Goal: Register for event/course

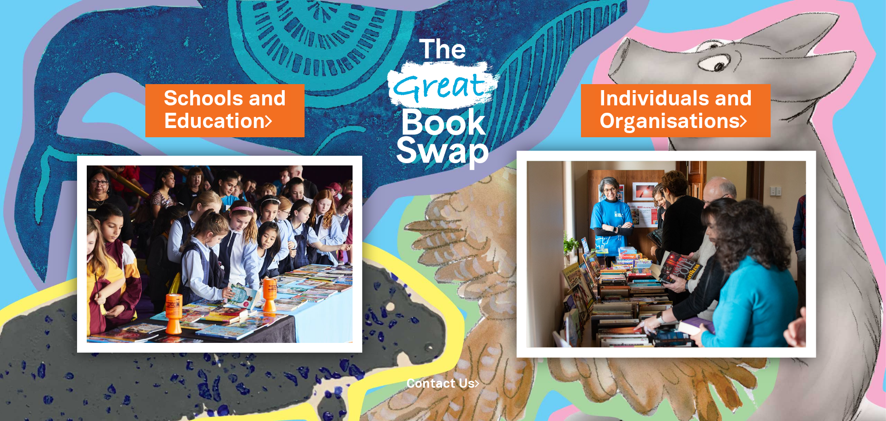
click at [613, 210] on img at bounding box center [667, 253] width 300 height 206
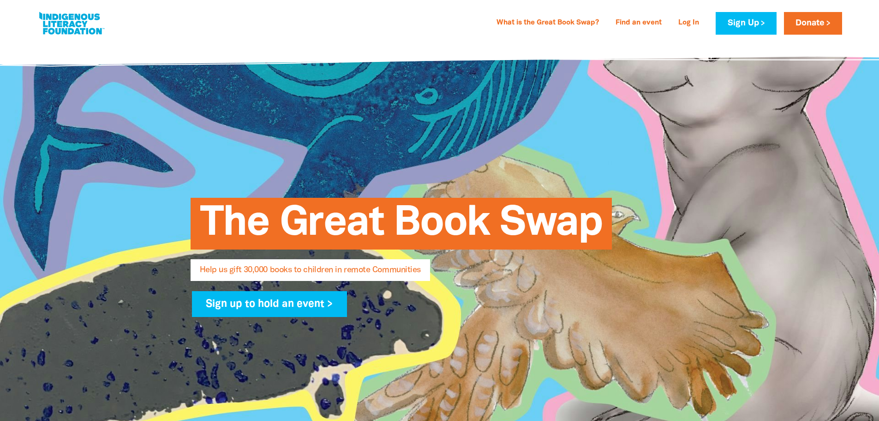
select select "AU"
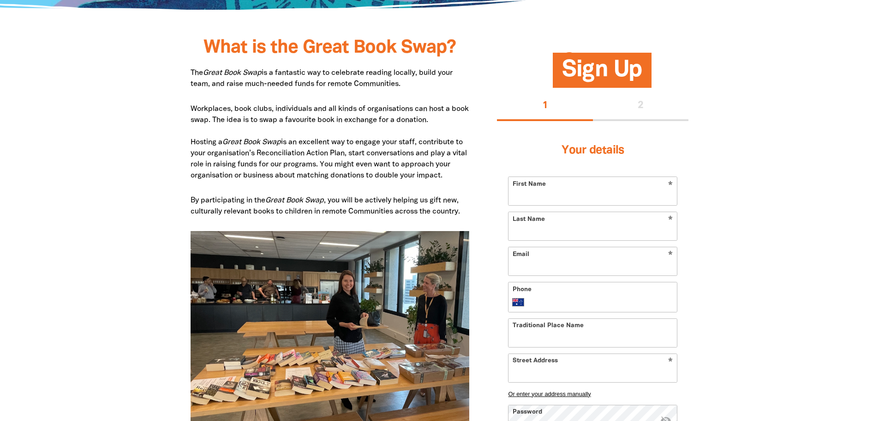
scroll to position [554, 0]
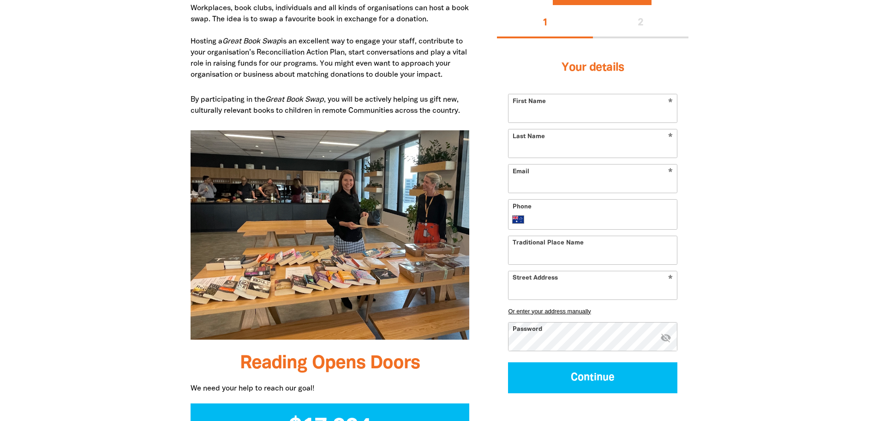
type input "[EMAIL_ADDRESS][DOMAIN_NAME]"
click at [591, 108] on input "First Name" at bounding box center [593, 108] width 168 height 28
type input "[PERSON_NAME]"
type input "Pope"
type input "+61 409 829 250"
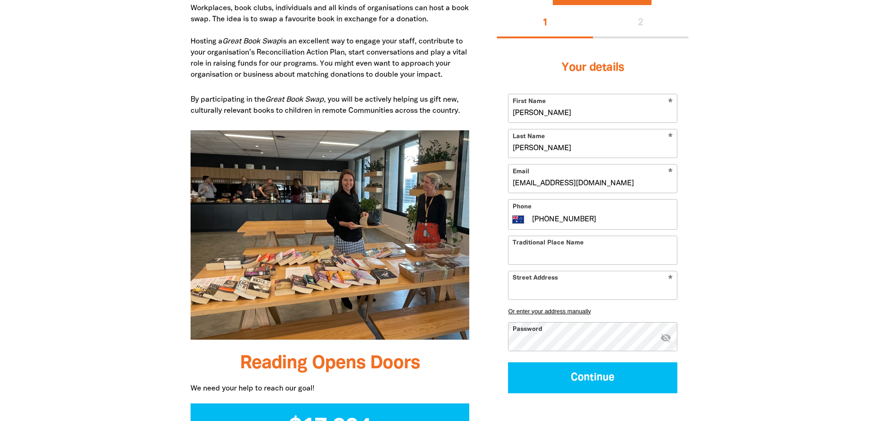
type input "Unit 27/525 Illawarra Road"
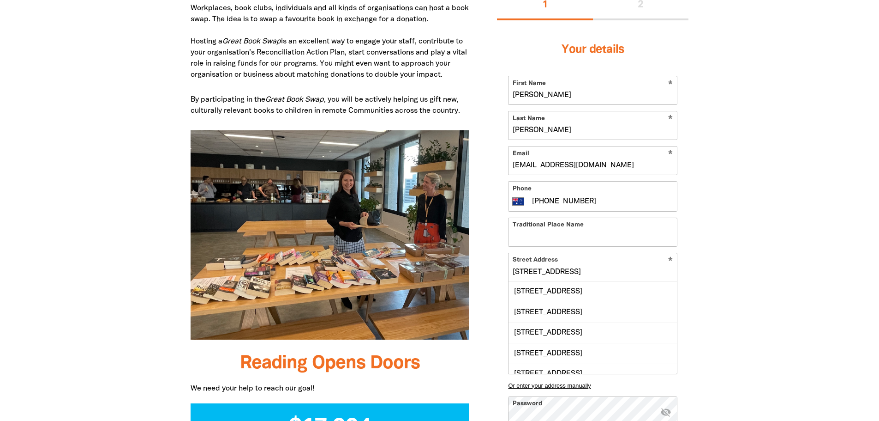
click at [573, 271] on input "Unit 27/525 Illawarra Road" at bounding box center [593, 267] width 168 height 28
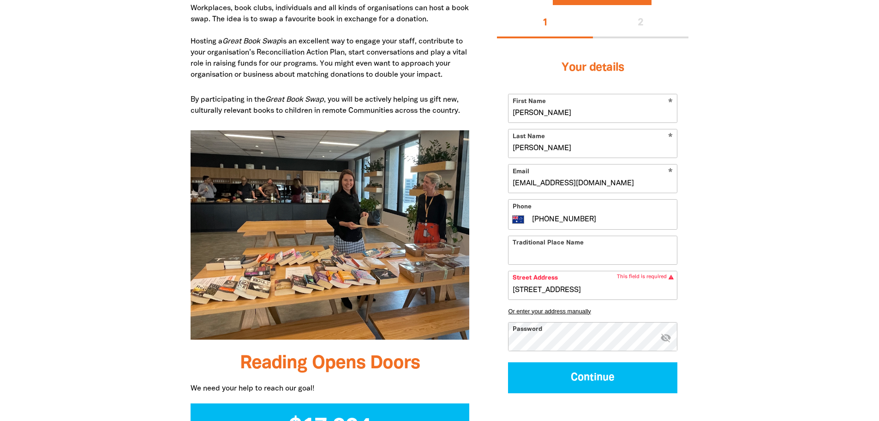
click at [610, 244] on input "Traditional Place Name" at bounding box center [593, 250] width 168 height 28
type input "Wakka Wakka"
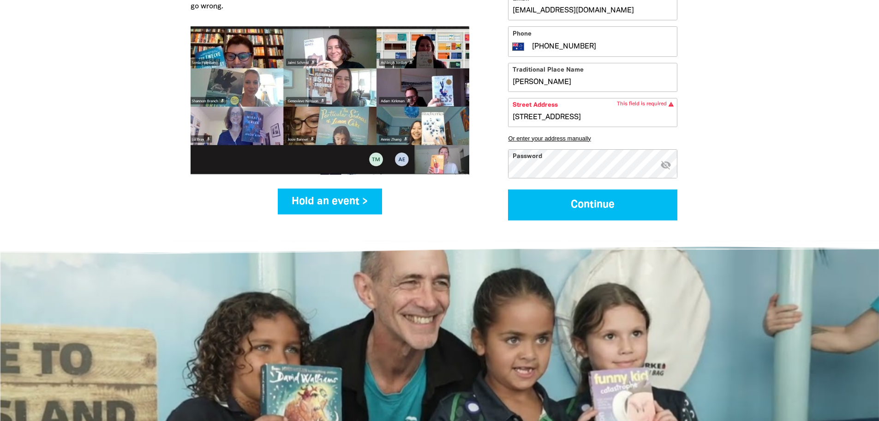
scroll to position [1200, 0]
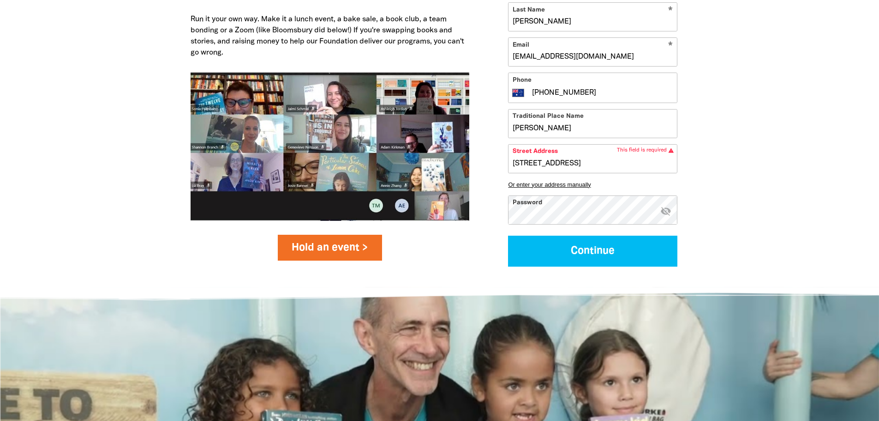
click at [363, 251] on link "Hold an event >" at bounding box center [330, 248] width 105 height 26
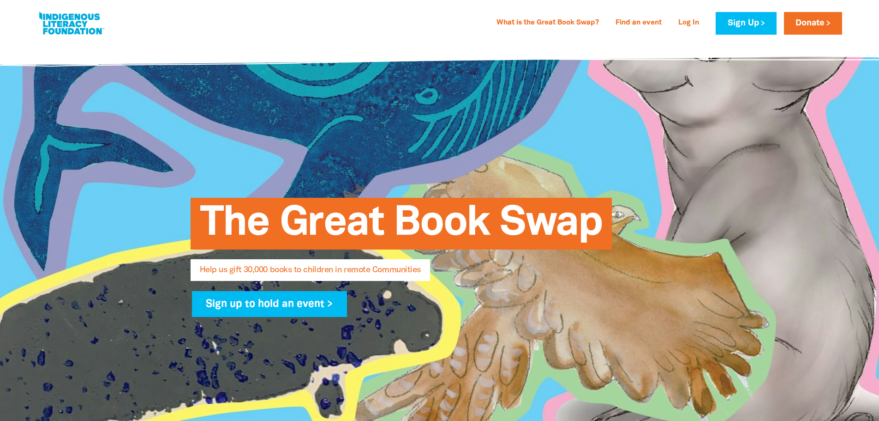
select select "AU"
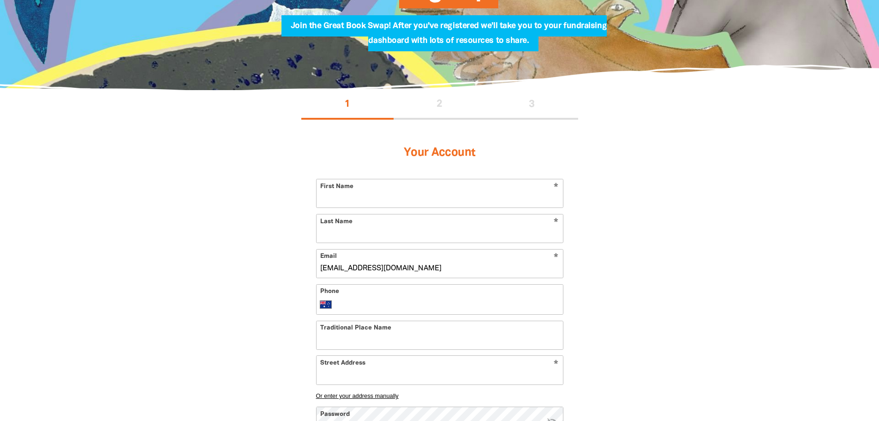
scroll to position [185, 0]
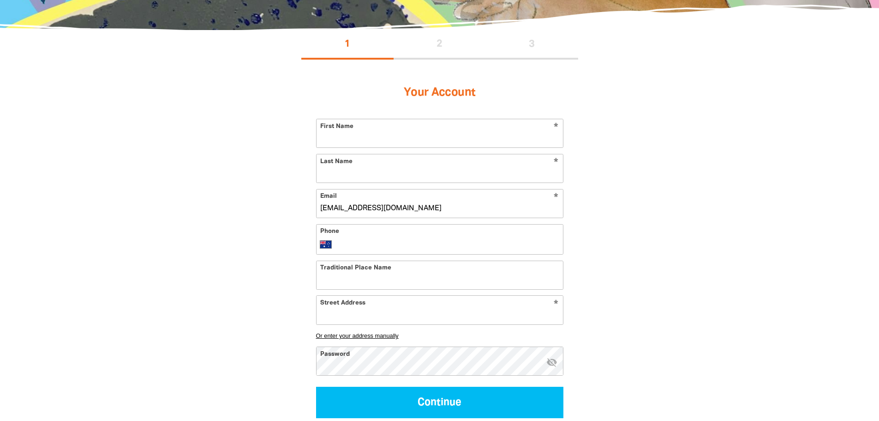
click at [401, 127] on input "First Name" at bounding box center [440, 133] width 247 height 28
type input "Shawna"
type input "Pope"
type input "+61 409 829 250"
type input "Unit 27/525 Illawarra Road"
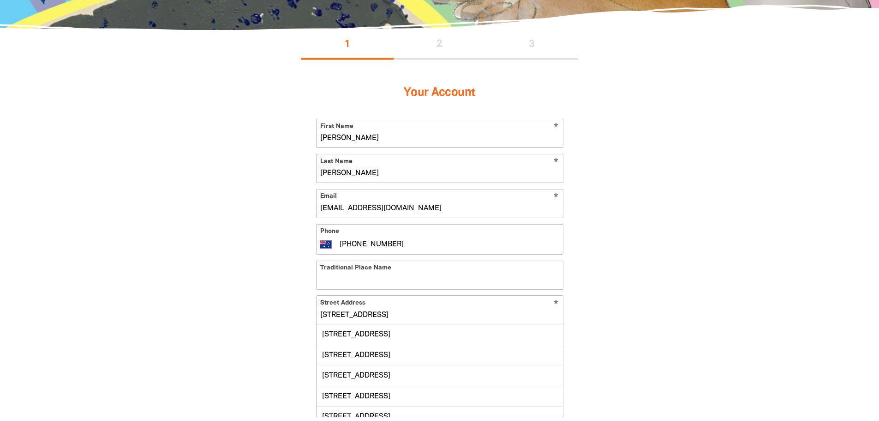
click at [382, 268] on input "Traditional Place Name" at bounding box center [440, 275] width 247 height 28
type input "Wakka Wakka"
click at [506, 335] on div "Unit 27, 525 Illawarra Road, MARRICKVILLE NSW 2204" at bounding box center [440, 335] width 247 height 20
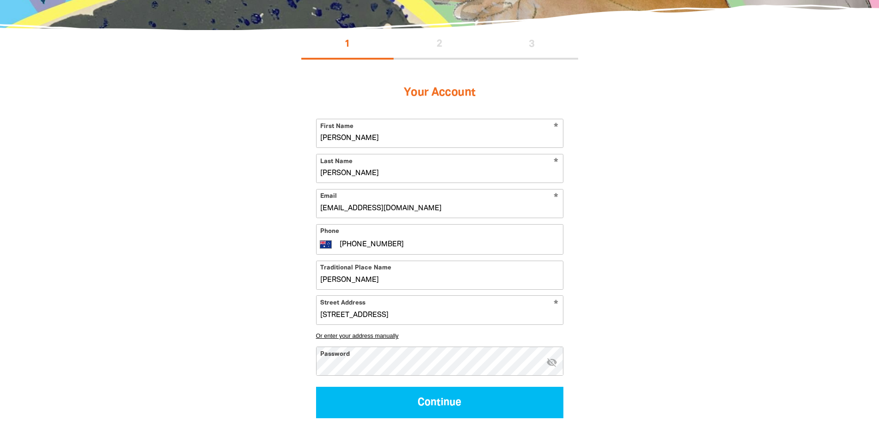
type input "Unit 27, 525 Illawarra Road, MARRICKVILLE NSW 2204"
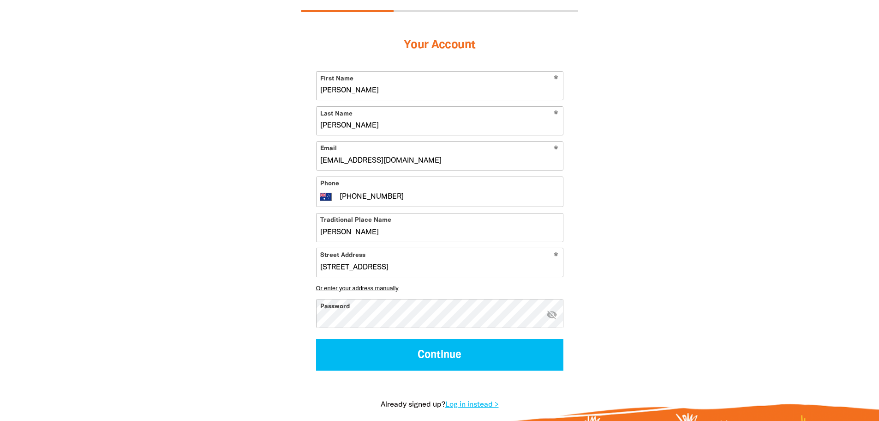
scroll to position [277, 0]
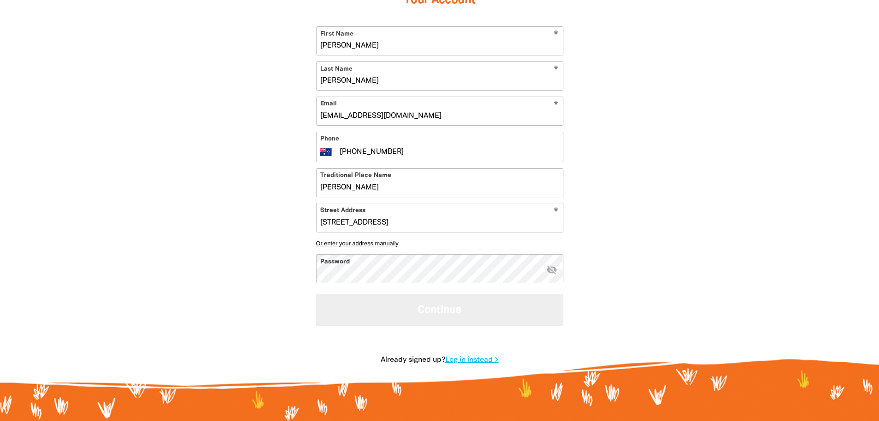
click at [475, 315] on button "Continue" at bounding box center [439, 309] width 247 height 31
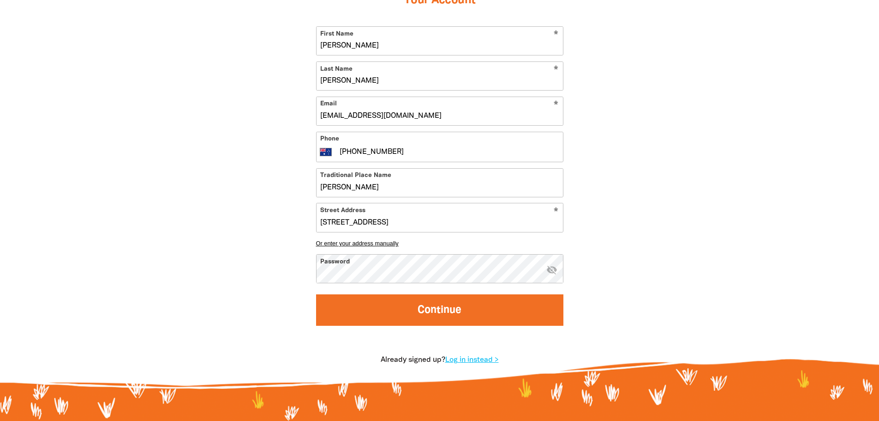
select select "No"
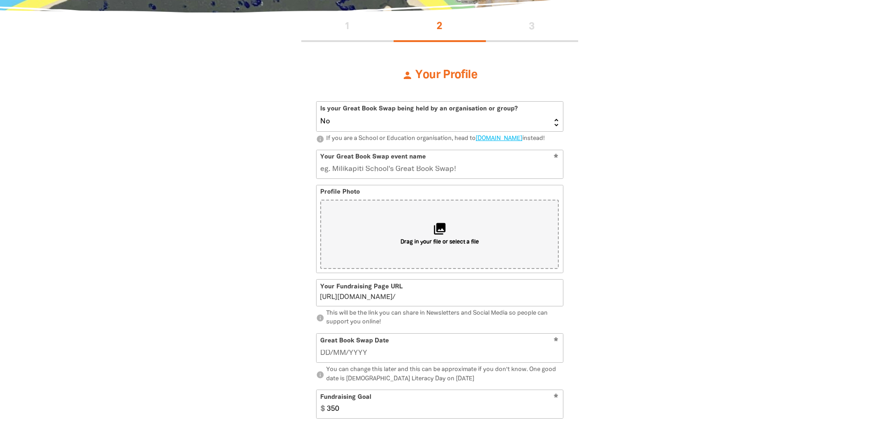
scroll to position [202, 0]
